Goal: Navigation & Orientation: Find specific page/section

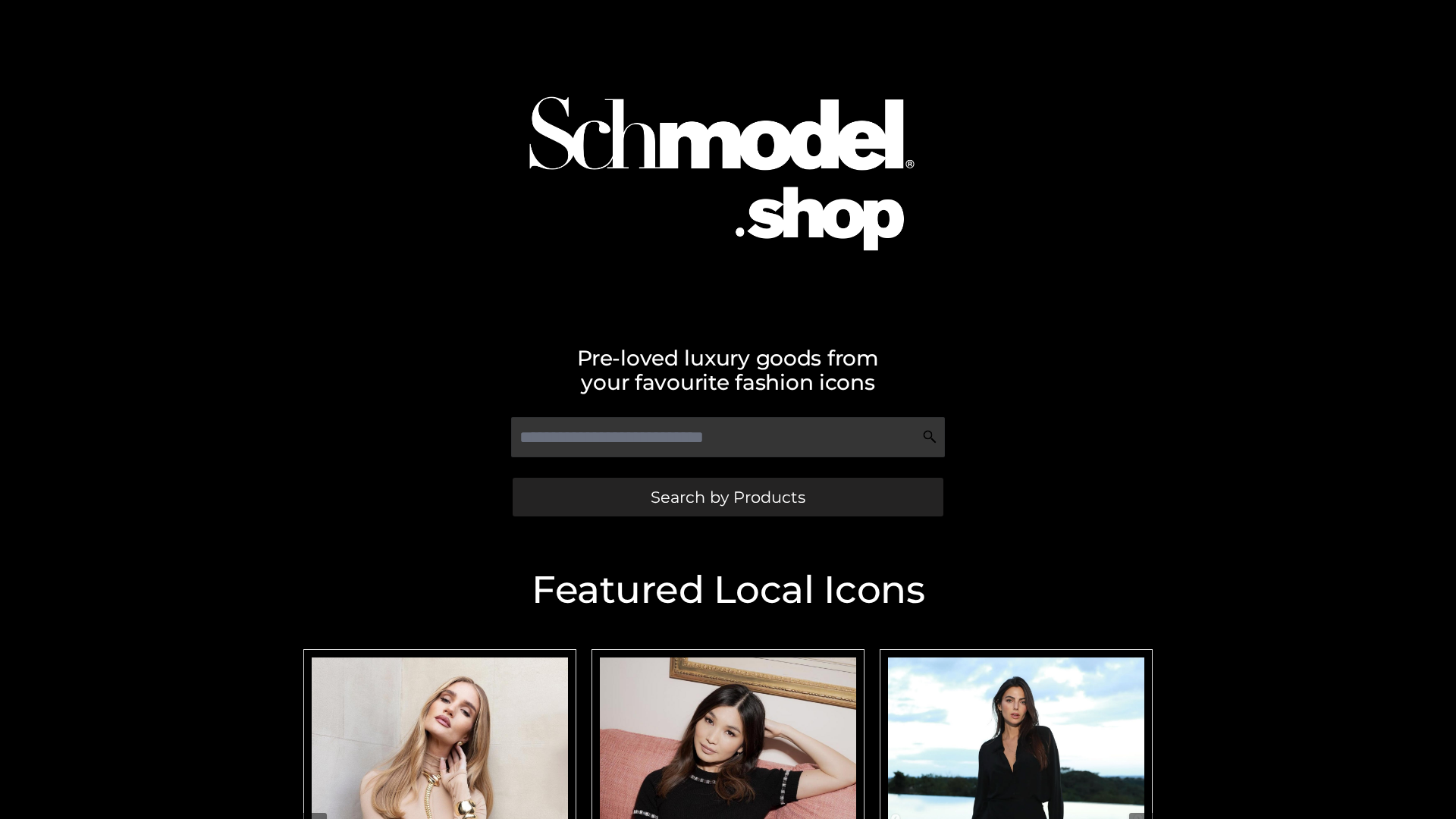
click at [728, 497] on span "Search by Products" at bounding box center [728, 497] width 154 height 16
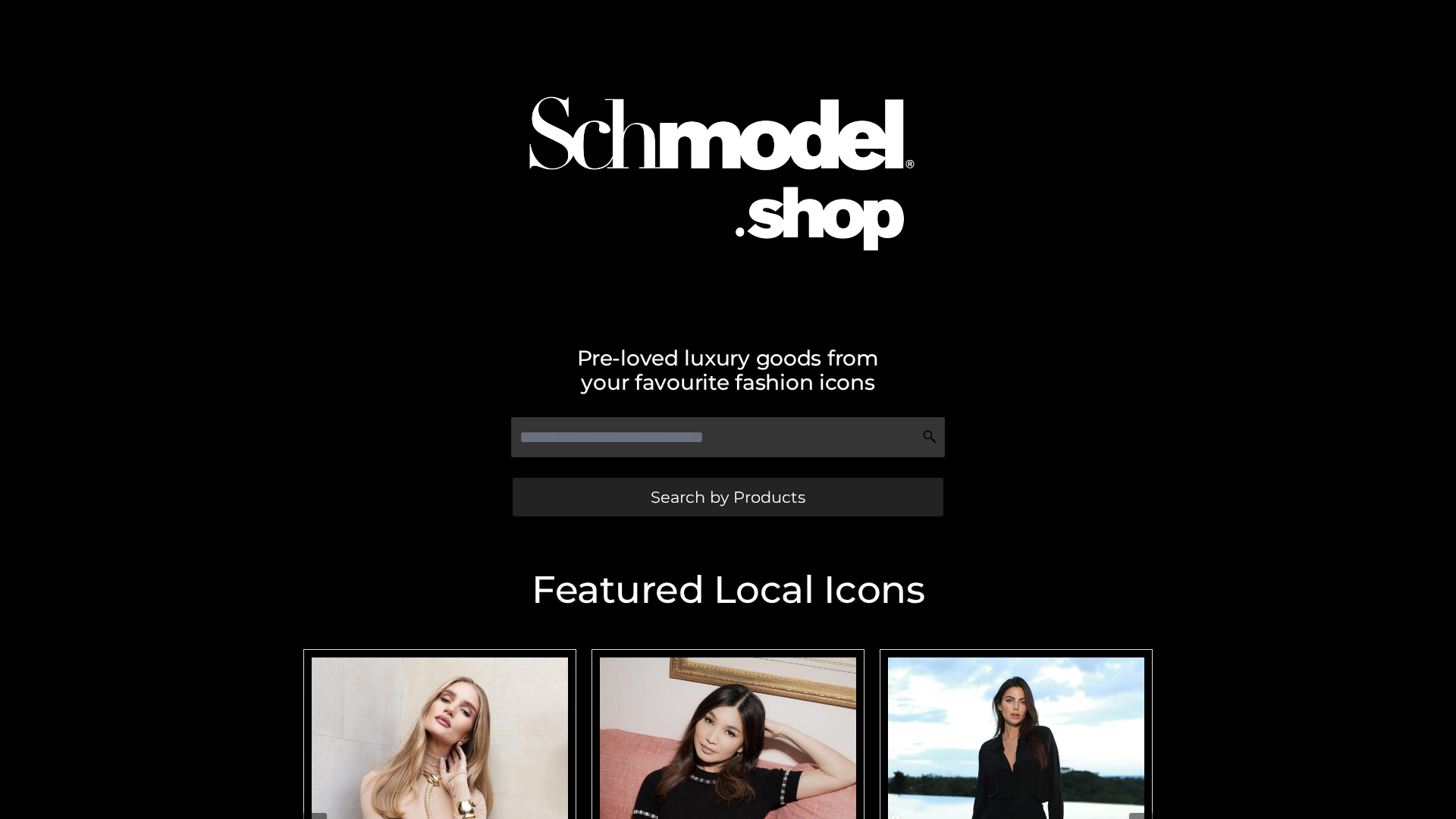
click at [728, 497] on span "Search by Products" at bounding box center [728, 497] width 154 height 16
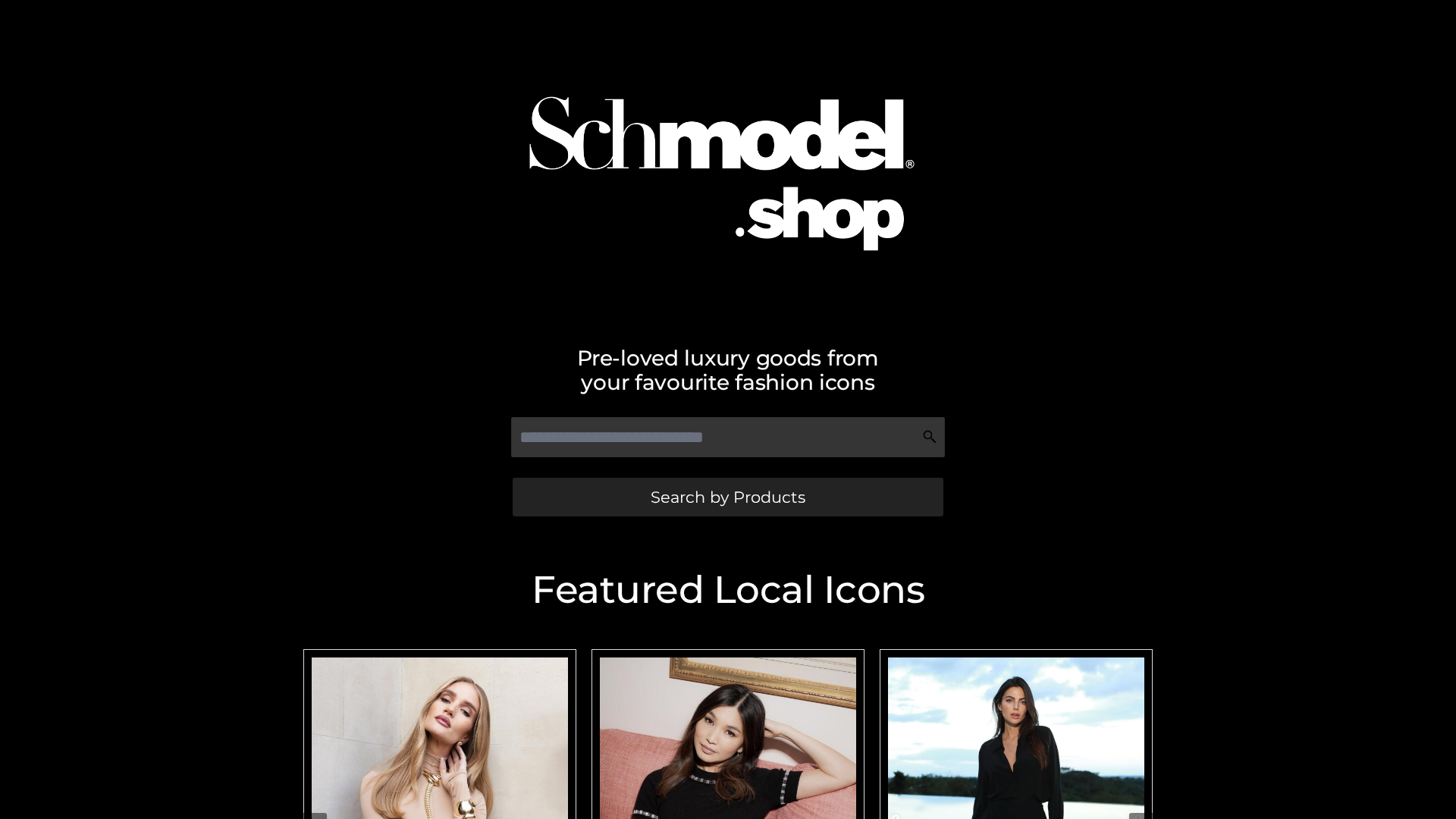
click at [728, 497] on span "Search by Products" at bounding box center [728, 497] width 154 height 16
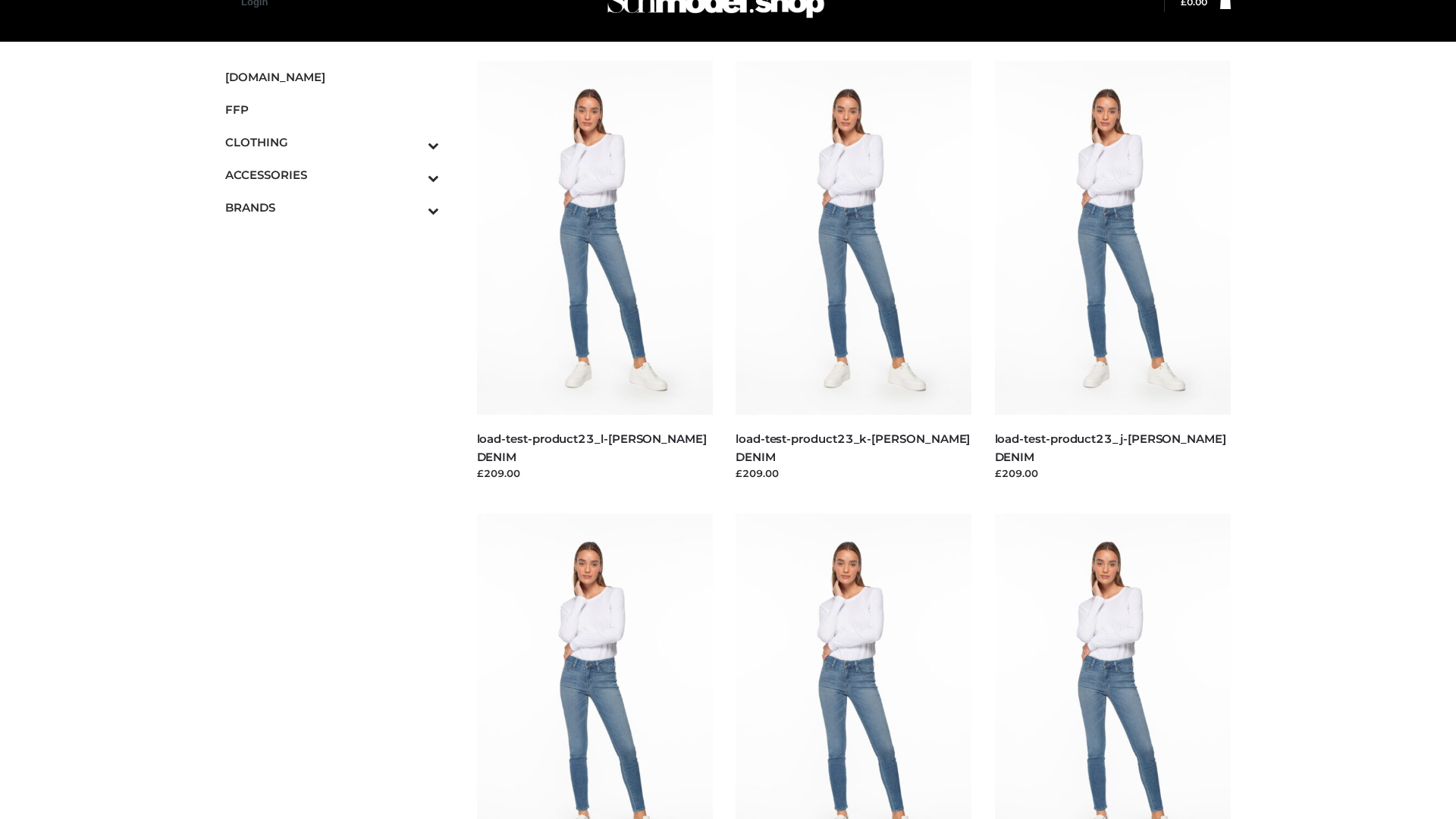
scroll to position [38, 0]
